Goal: Transaction & Acquisition: Purchase product/service

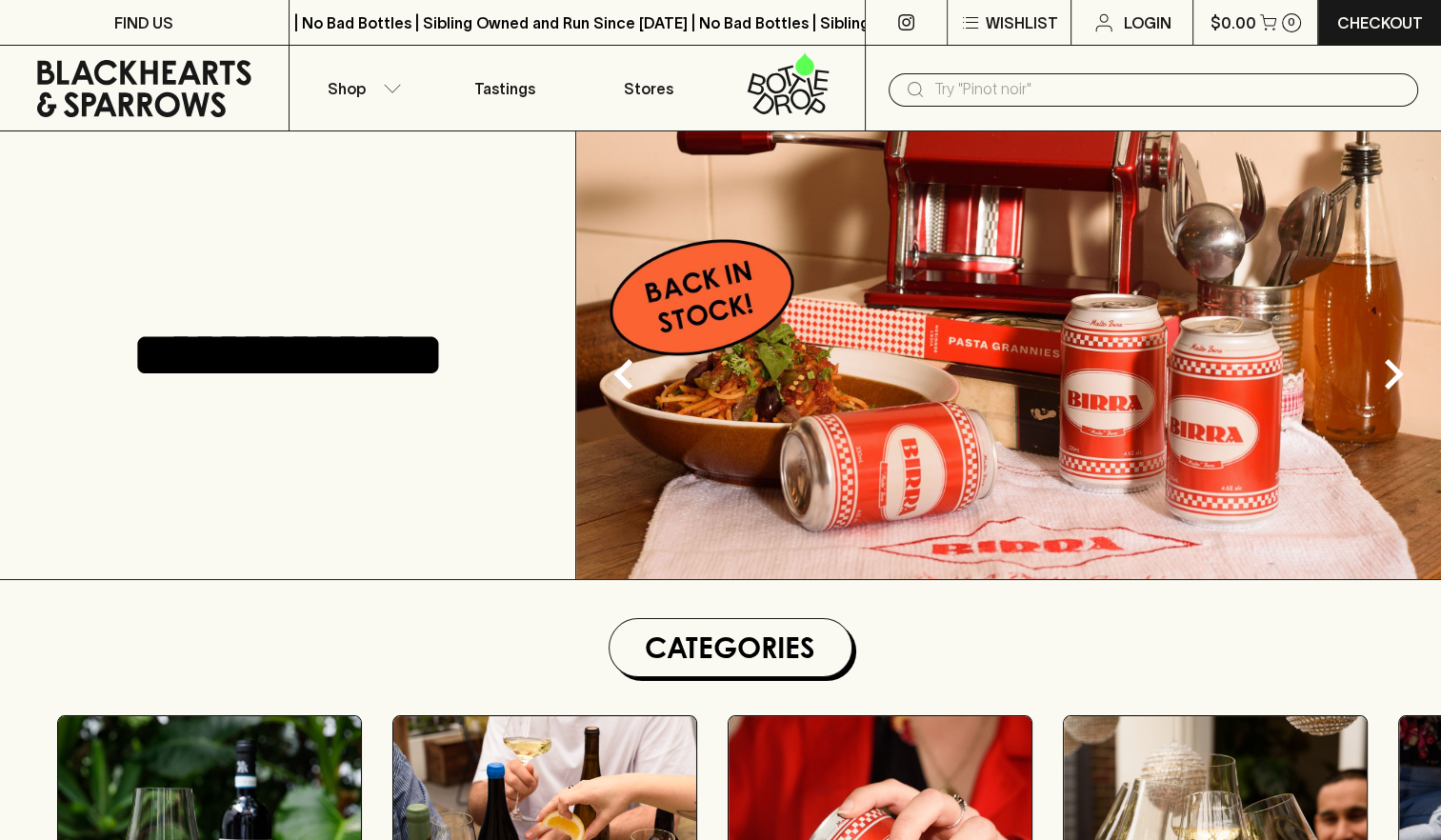
click at [1024, 89] on input "text" at bounding box center [1168, 89] width 469 height 30
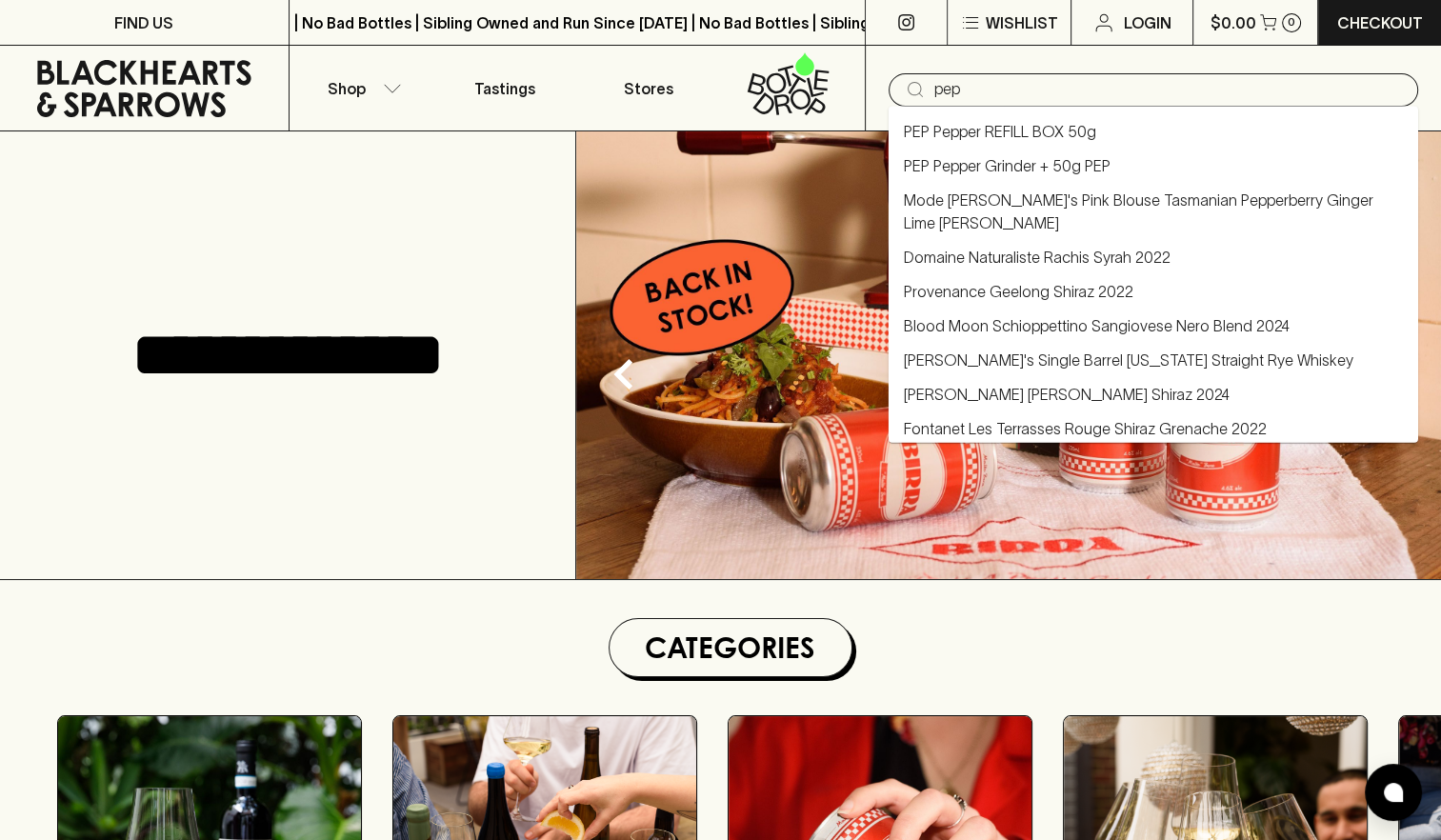
type input "pep"
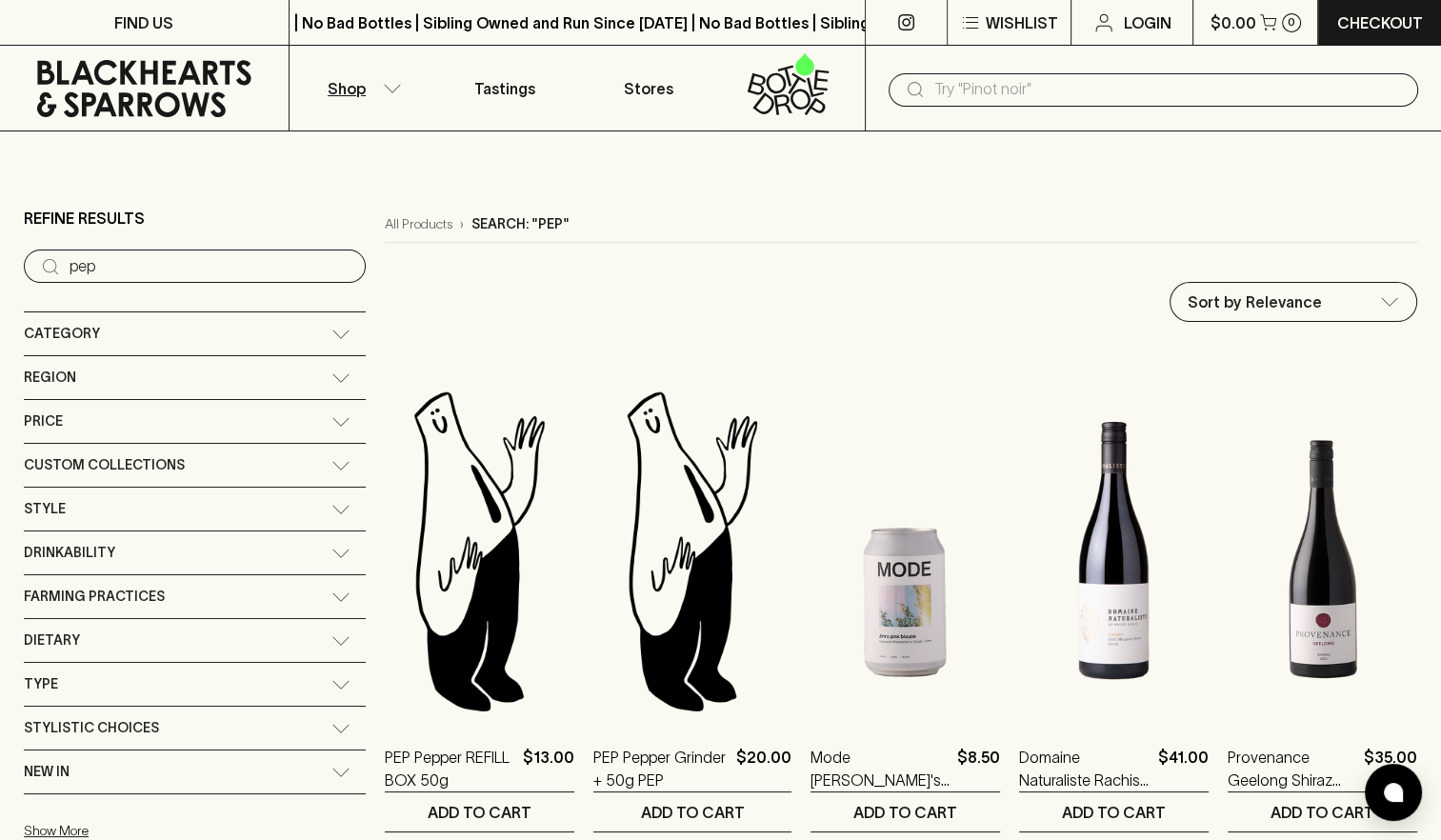
drag, startPoint x: 941, startPoint y: 93, endPoint x: 955, endPoint y: 95, distance: 14.1
click at [942, 93] on input "text" at bounding box center [1168, 89] width 469 height 30
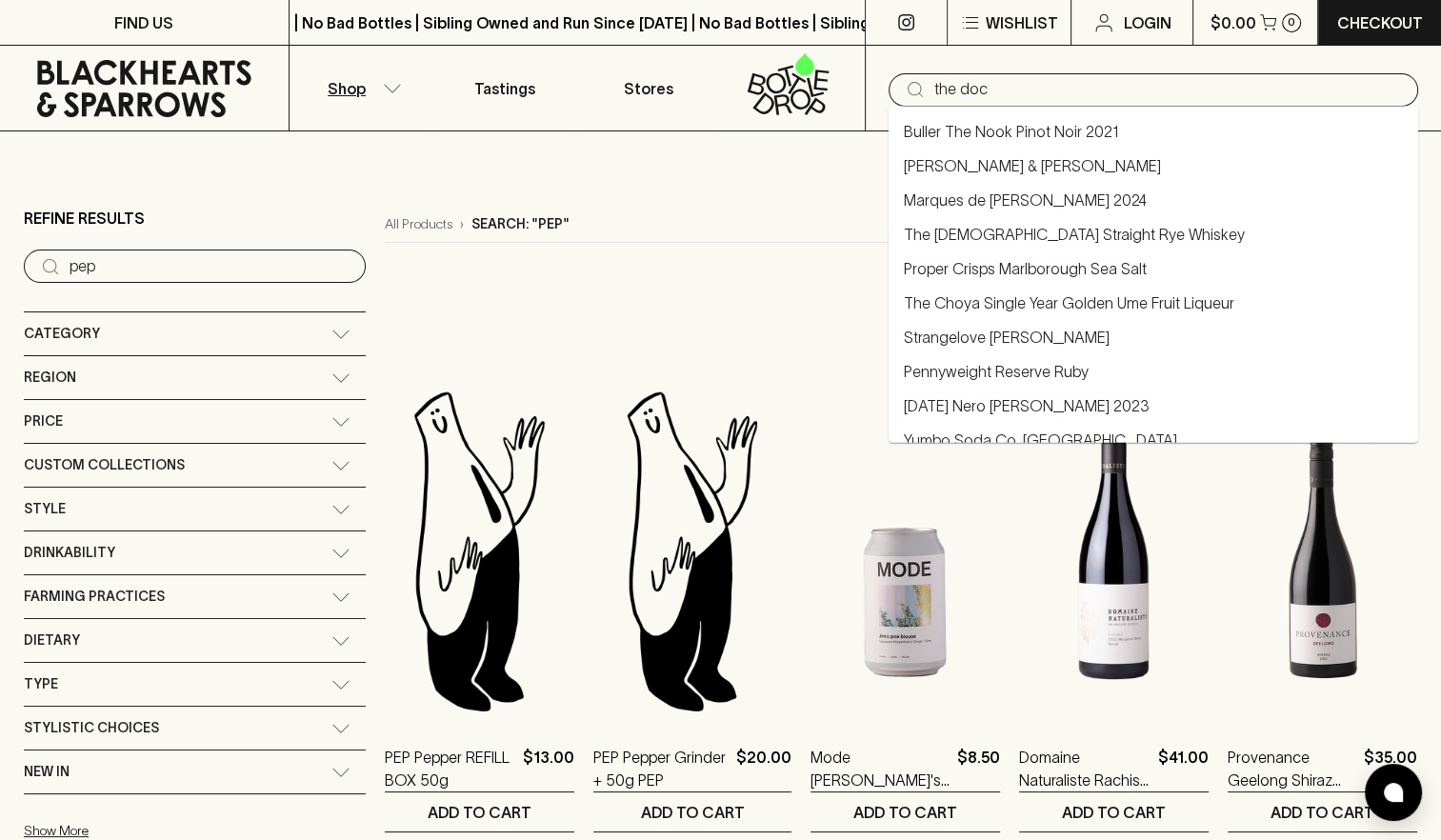
type input "the doc"
